Goal: Task Accomplishment & Management: Manage account settings

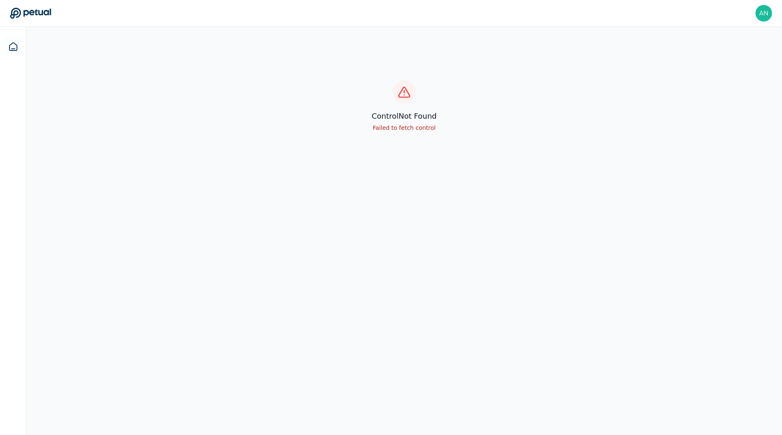
scroll to position [27, 0]
click at [766, 14] on img at bounding box center [764, 13] width 17 height 17
click at [731, 72] on link "Sign out" at bounding box center [740, 79] width 63 height 15
